Goal: Task Accomplishment & Management: Use online tool/utility

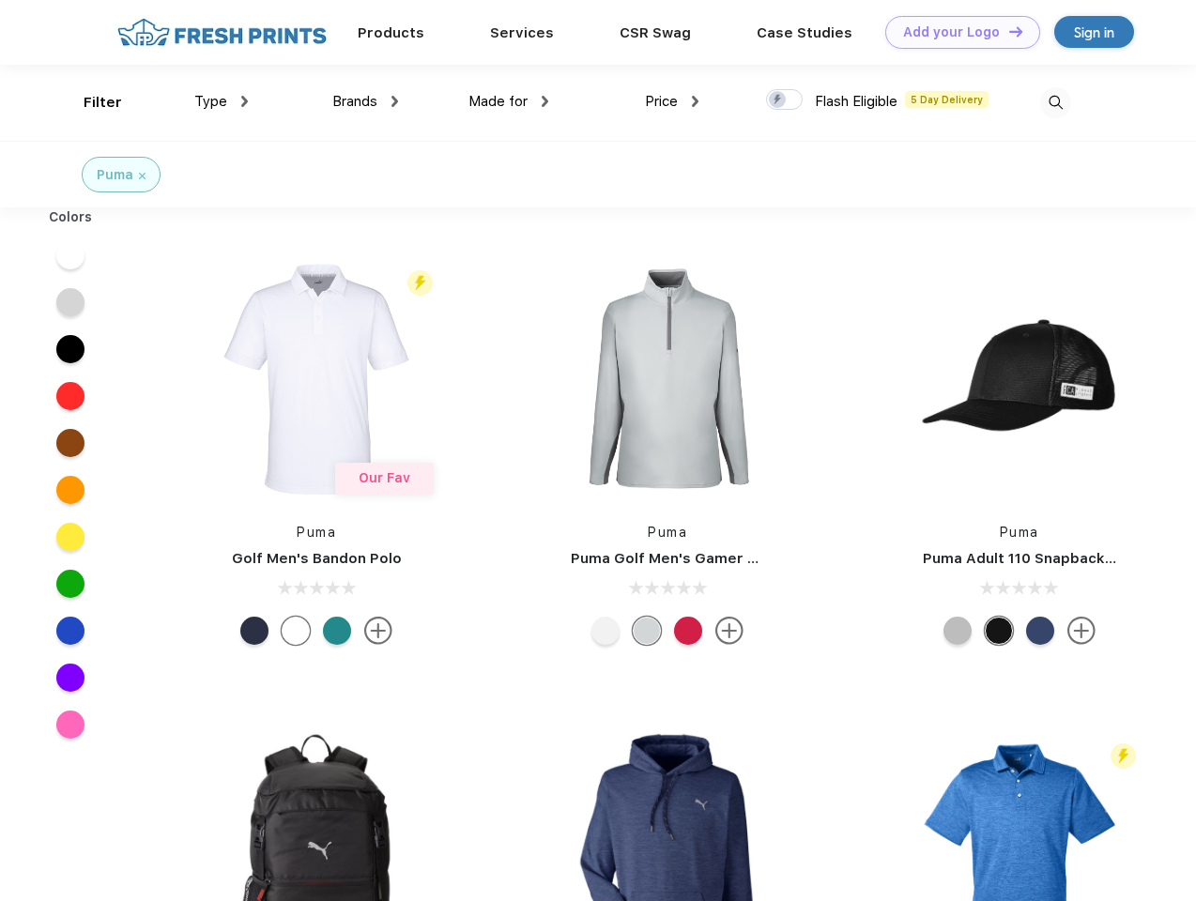
scroll to position [1, 0]
click at [956, 32] on link "Add your Logo Design Tool" at bounding box center [962, 32] width 155 height 33
click at [0, 0] on div "Design Tool" at bounding box center [0, 0] width 0 height 0
click at [1007, 31] on link "Add your Logo Design Tool" at bounding box center [962, 32] width 155 height 33
click at [90, 102] on div "Filter" at bounding box center [103, 103] width 38 height 22
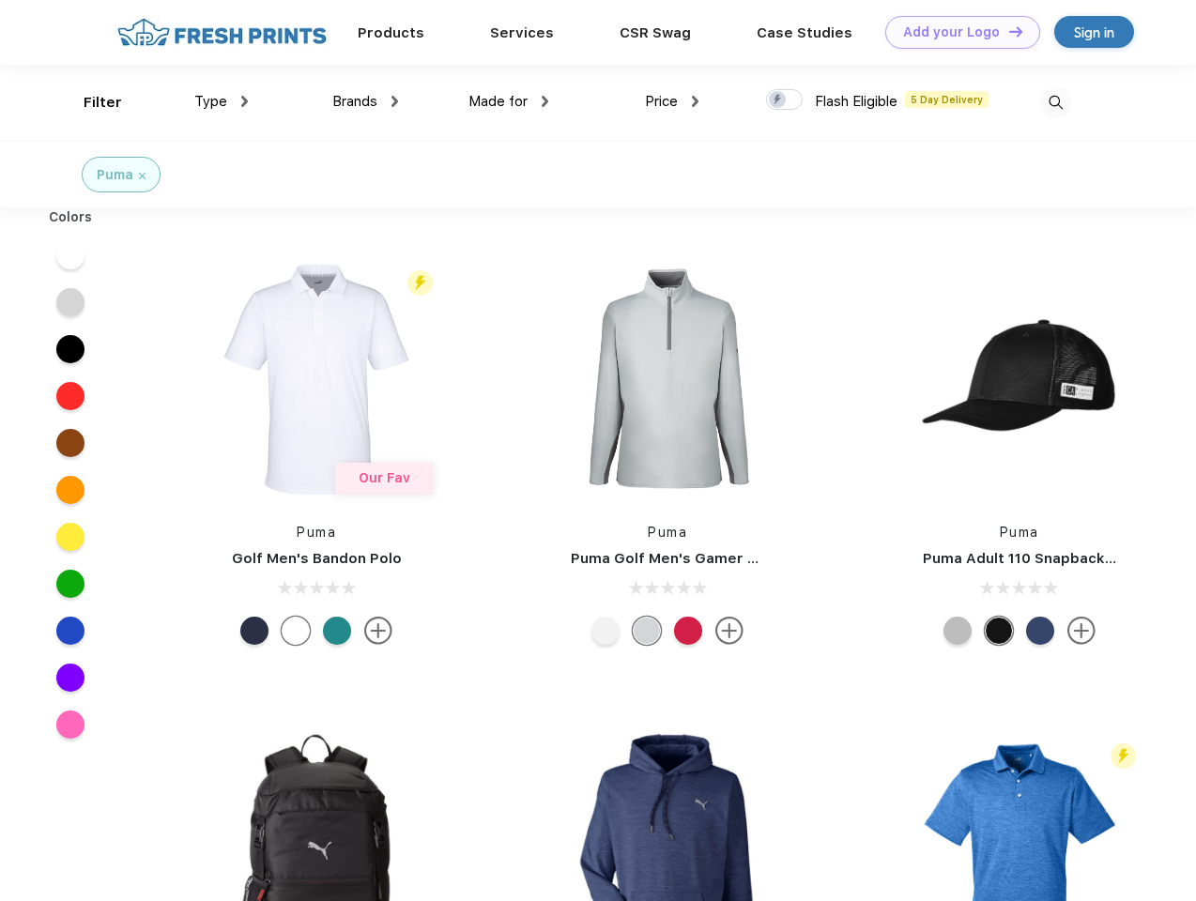
click at [222, 101] on span "Type" at bounding box center [210, 101] width 33 height 17
click at [365, 101] on span "Brands" at bounding box center [354, 101] width 45 height 17
click at [509, 101] on span "Made for" at bounding box center [497, 101] width 59 height 17
click at [672, 101] on span "Price" at bounding box center [661, 101] width 33 height 17
click at [785, 100] on div at bounding box center [784, 99] width 37 height 21
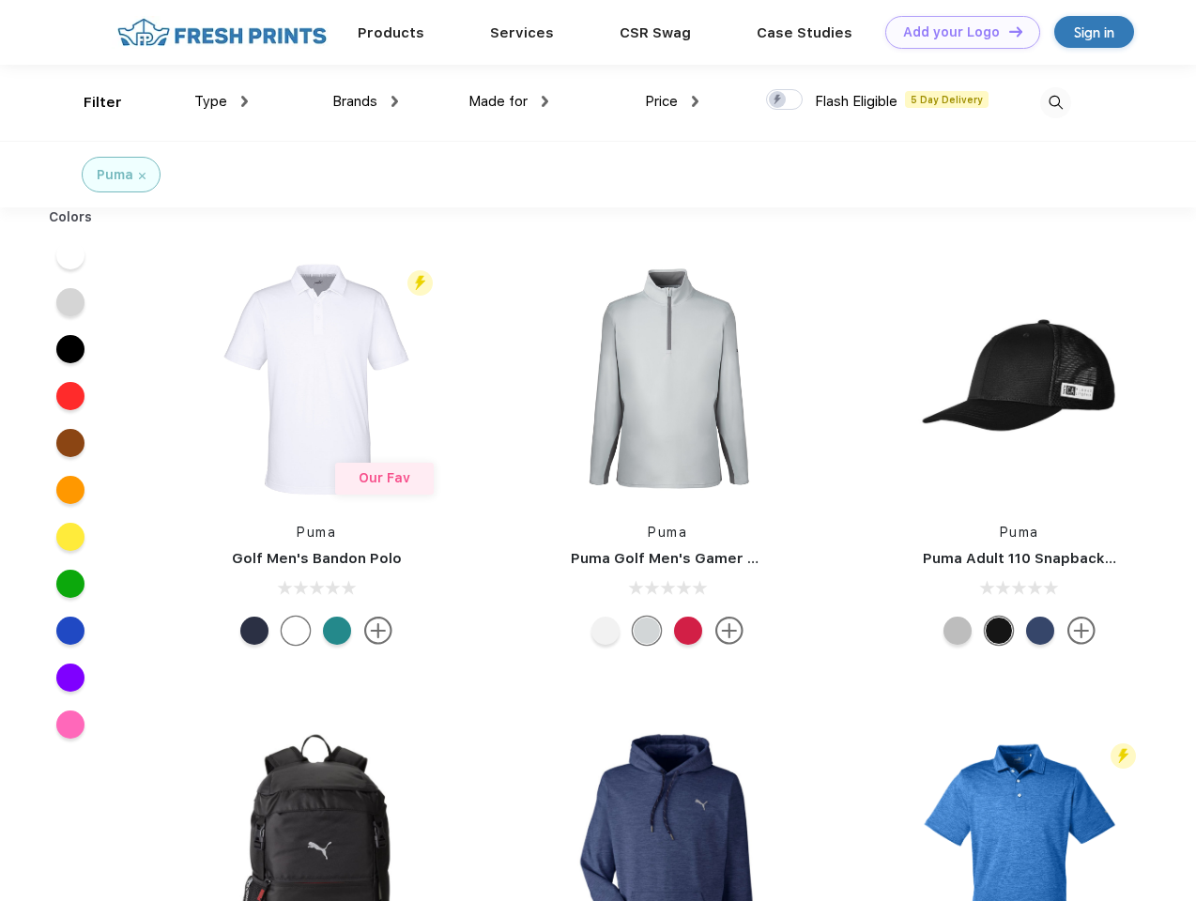
click at [778, 100] on input "checkbox" at bounding box center [772, 94] width 12 height 12
click at [1055, 102] on img at bounding box center [1055, 102] width 31 height 31
